Goal: Understand process/instructions

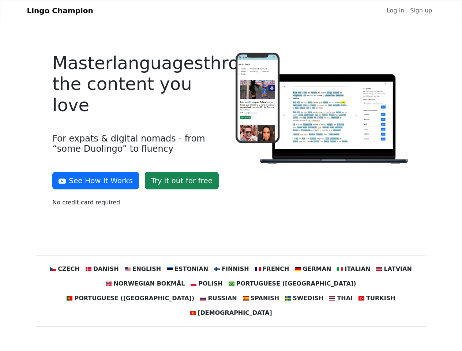
click at [231, 176] on div at bounding box center [322, 133] width 183 height 160
click at [93, 181] on button "See How It Works" at bounding box center [95, 181] width 87 height 18
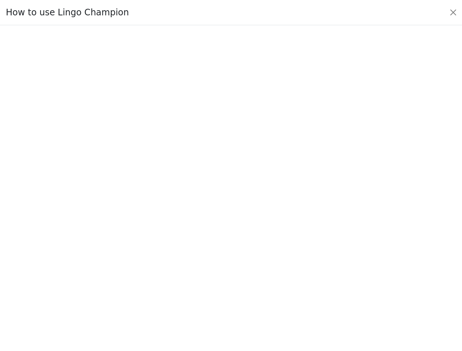
click at [79, 269] on div at bounding box center [231, 187] width 428 height 253
click at [113, 269] on div at bounding box center [231, 187] width 428 height 253
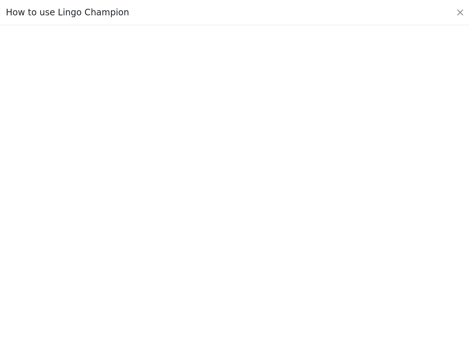
click at [150, 269] on div at bounding box center [234, 188] width 434 height 257
click at [190, 269] on div at bounding box center [234, 188] width 434 height 257
click at [231, 269] on div at bounding box center [234, 188] width 434 height 257
click at [267, 269] on div at bounding box center [234, 188] width 434 height 257
click at [305, 269] on div at bounding box center [234, 188] width 434 height 257
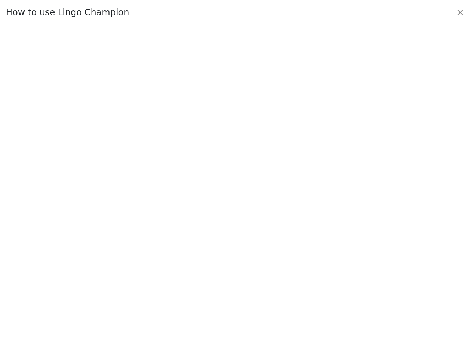
click at [343, 269] on div at bounding box center [234, 188] width 434 height 257
